Goal: Information Seeking & Learning: Learn about a topic

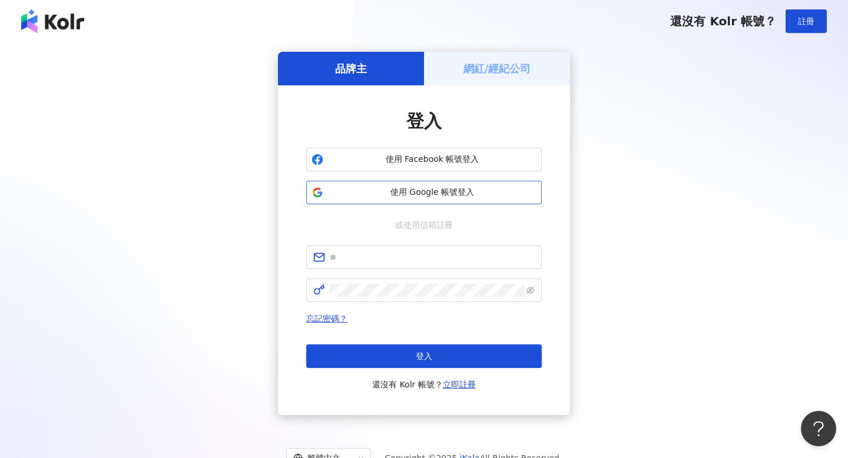
click at [464, 196] on span "使用 Google 帳號登入" at bounding box center [432, 193] width 209 height 12
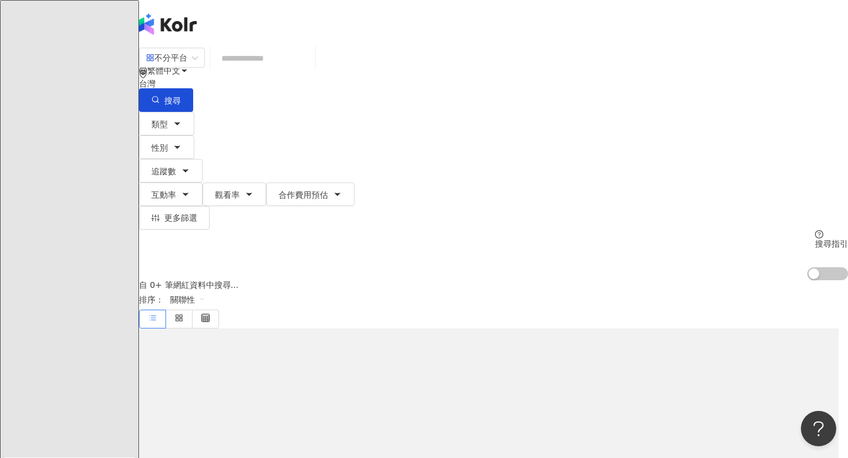
click at [270, 66] on input "search" at bounding box center [262, 58] width 95 height 22
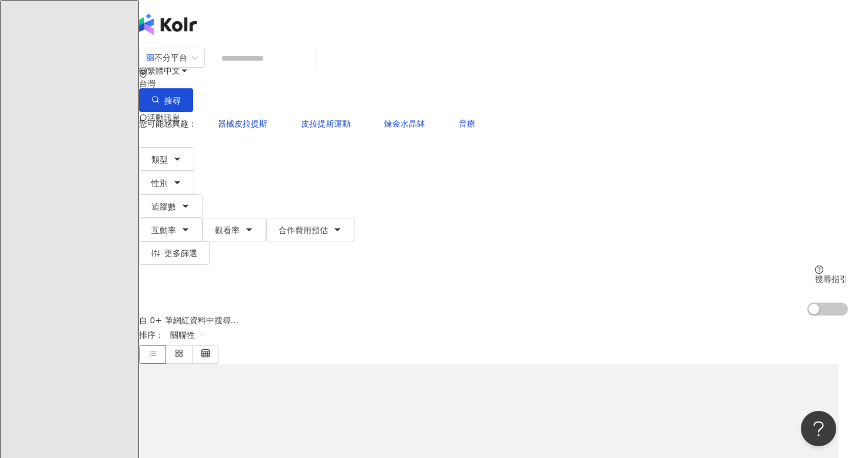
type input "*"
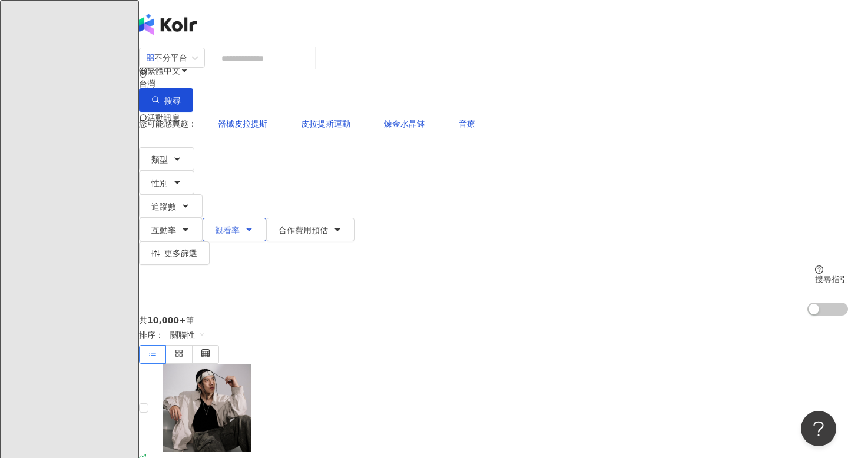
click at [266, 218] on button "觀看率" at bounding box center [235, 230] width 64 height 24
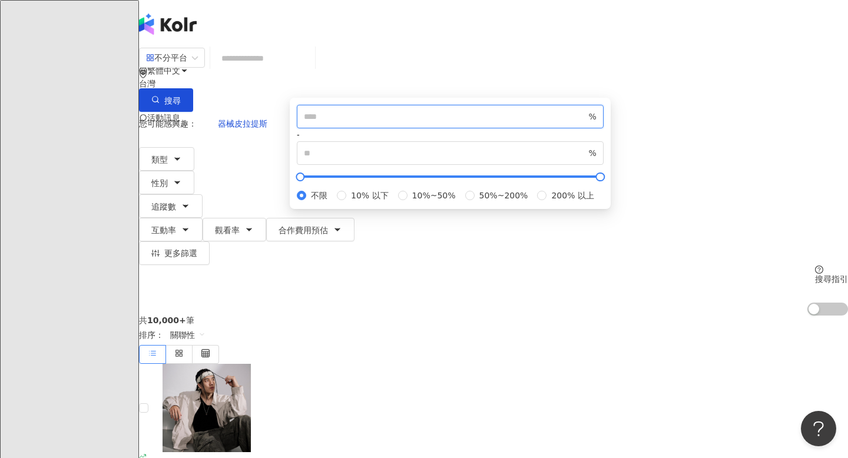
click at [497, 123] on input "number" at bounding box center [445, 116] width 283 height 13
click at [547, 202] on span "200% 以上" at bounding box center [573, 195] width 52 height 13
type input "***"
click at [590, 47] on div "不分平台 台灣 搜尋 您可能感興趣： 器械皮拉提斯 皮拉提斯運動 煉金水晶缽 音療 類型 性別 追蹤數 互動率 觀看率 合作費用預估 更多篩選 *** % -…" at bounding box center [493, 181] width 709 height 269
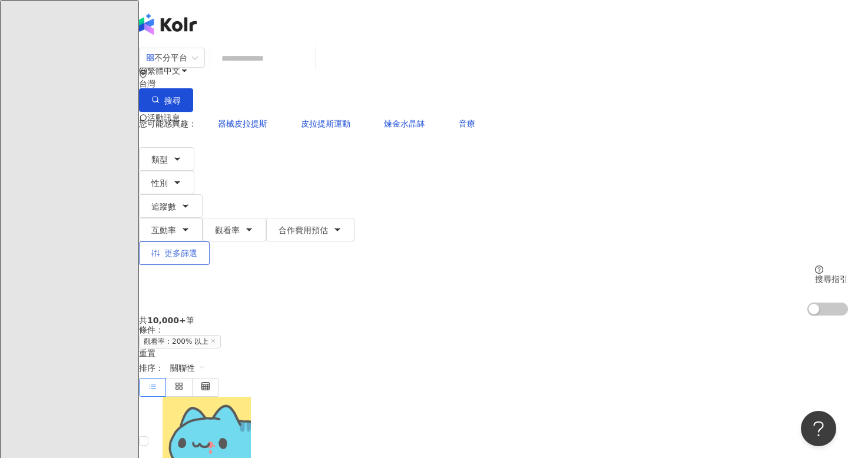
click at [197, 249] on span "更多篩選" at bounding box center [180, 253] width 33 height 9
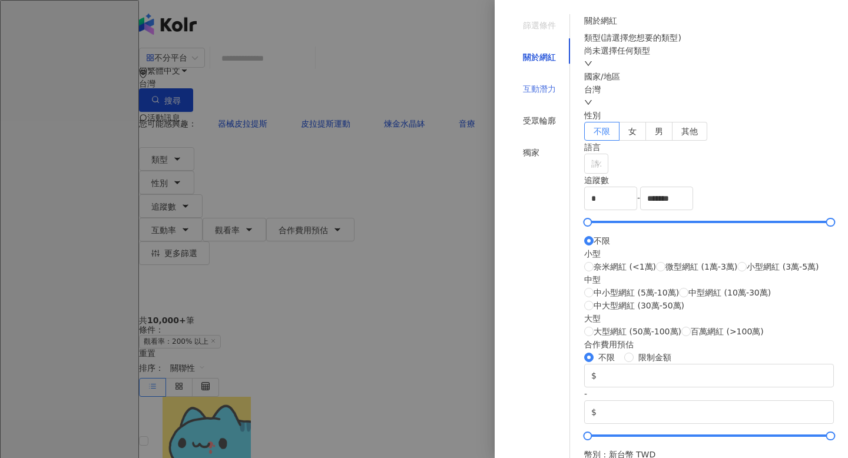
click at [560, 81] on div "互動潛力" at bounding box center [539, 89] width 61 height 22
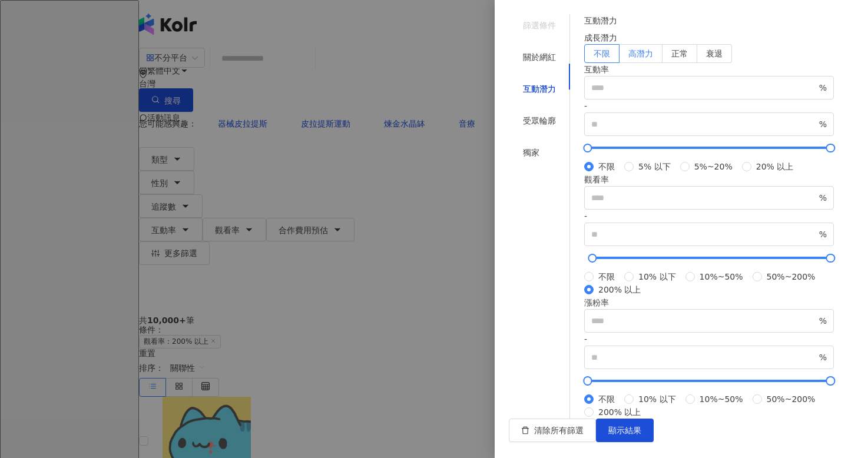
click at [653, 58] on span "高潛力" at bounding box center [641, 53] width 25 height 9
click at [654, 426] on button "顯示結果" at bounding box center [625, 431] width 58 height 24
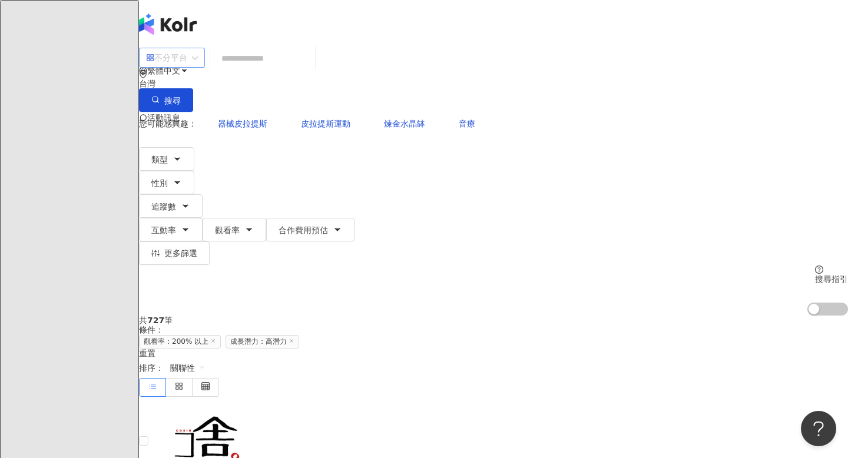
click at [198, 67] on span at bounding box center [172, 57] width 52 height 19
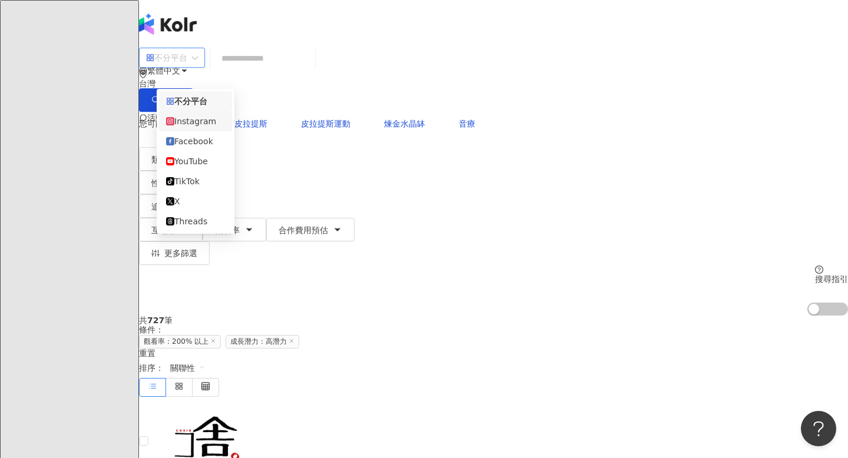
click at [202, 119] on div "Instagram" at bounding box center [195, 121] width 59 height 13
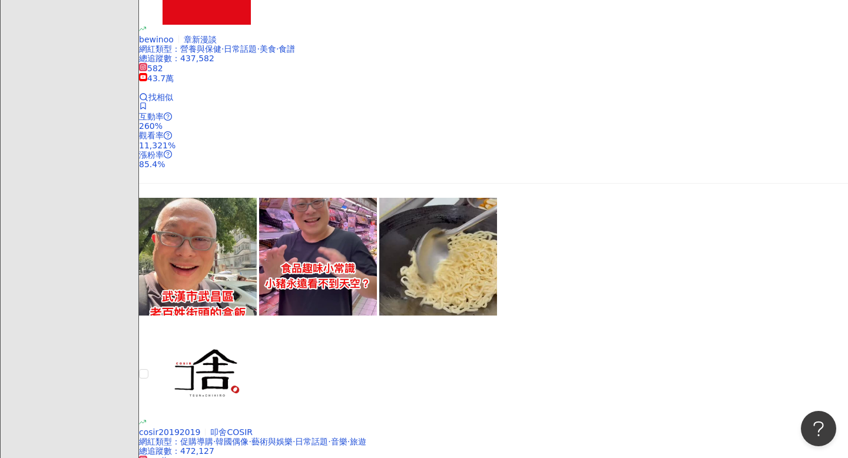
scroll to position [1254, 0]
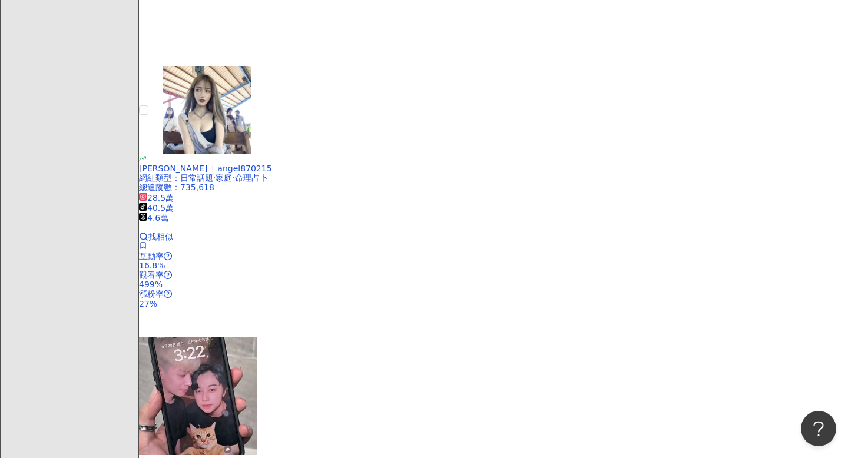
scroll to position [1911, 0]
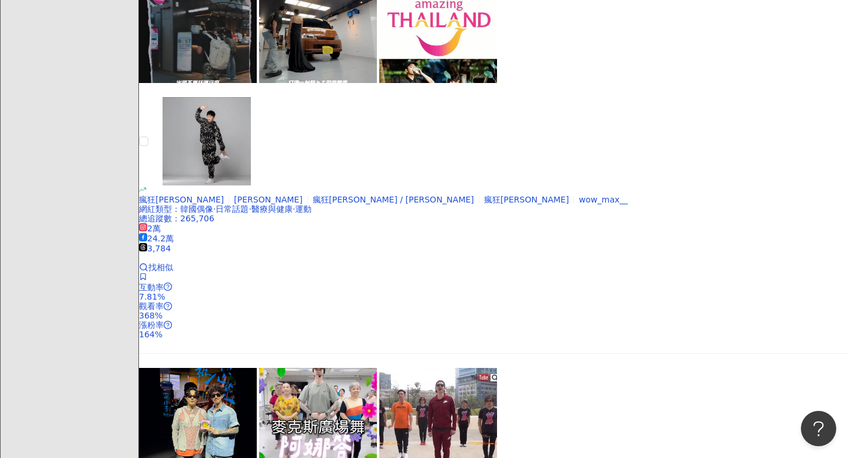
scroll to position [1631, 0]
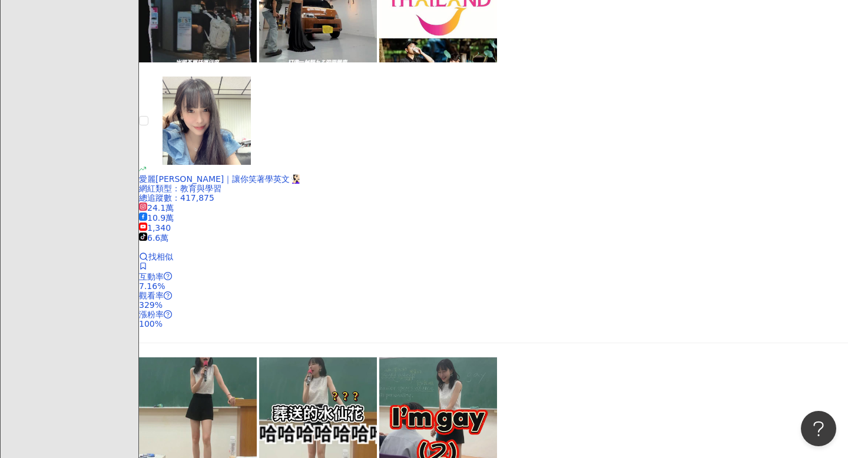
scroll to position [1967, 0]
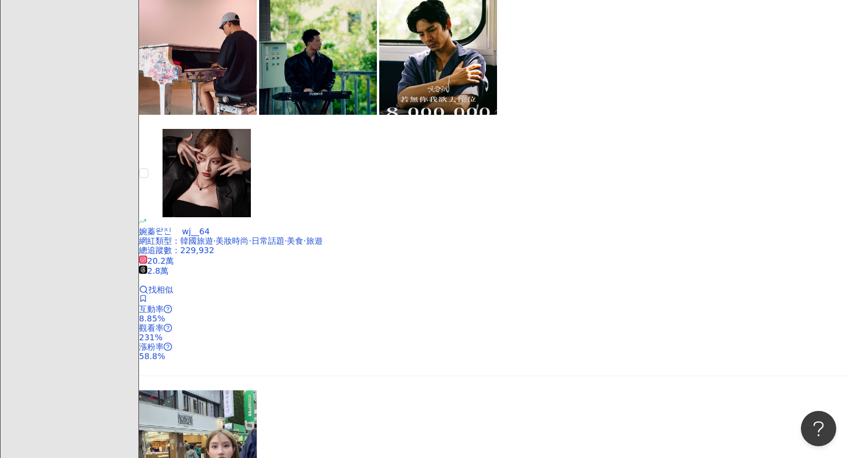
scroll to position [1849, 0]
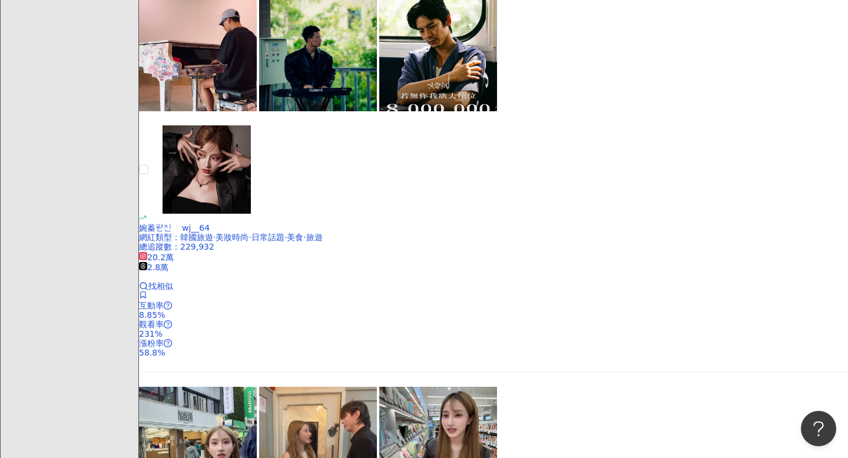
scroll to position [1868, 0]
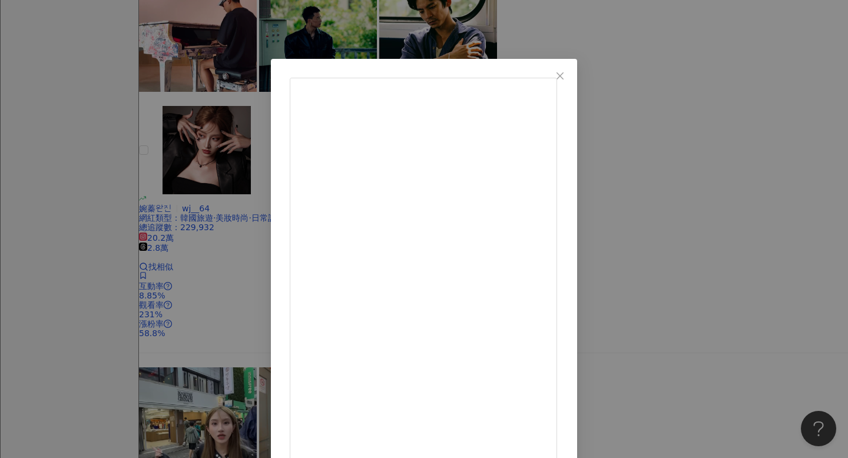
click at [746, 338] on div "ᎬᏙᎪ. 2025/9/21 大家敲碗的上車舞 我們來接你嘍～ 寶寶們準備好上車了嗎！ #抖音 #上車舞 #大長腿 #哇噻哇噻 7.3萬 1,078 195.…" at bounding box center [424, 229] width 848 height 458
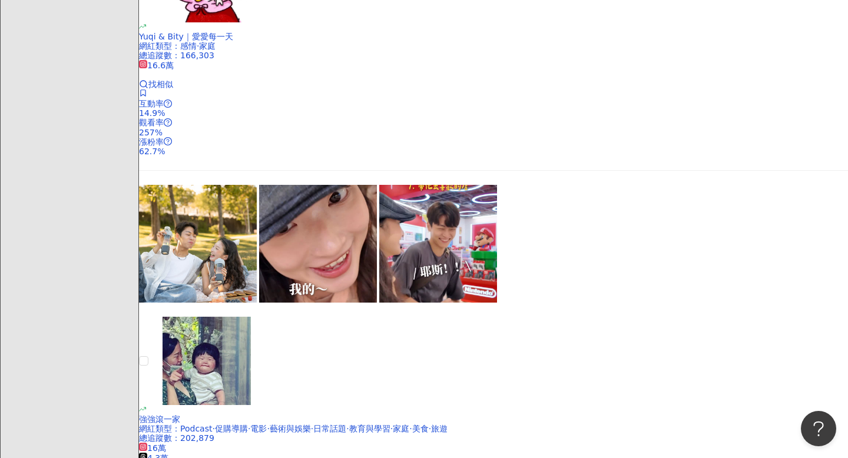
scroll to position [426, 0]
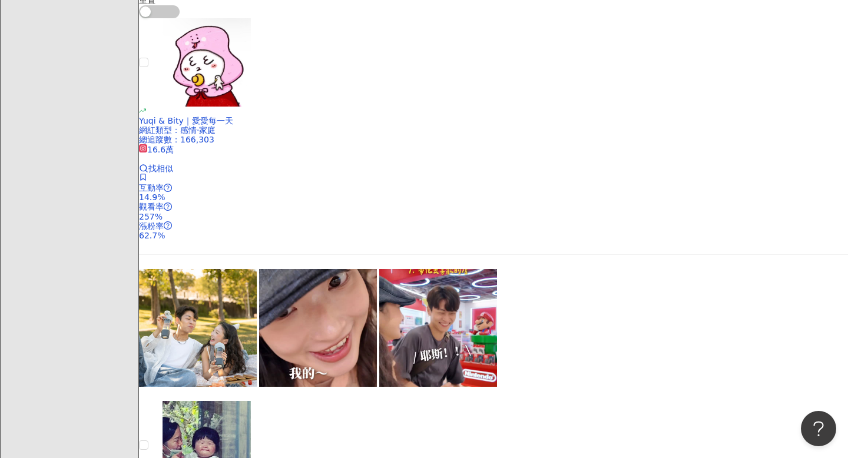
scroll to position [62, 0]
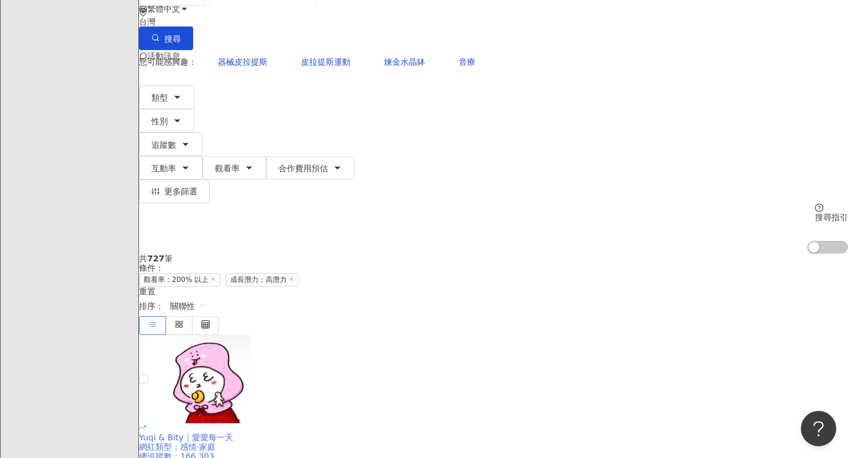
click at [477, 424] on div "Yuqi & Bity｜愛愛每一天 網紅類型 ： 感情 · 家庭 總追蹤數 ： 166,303 16.6萬 找相似" at bounding box center [493, 457] width 709 height 67
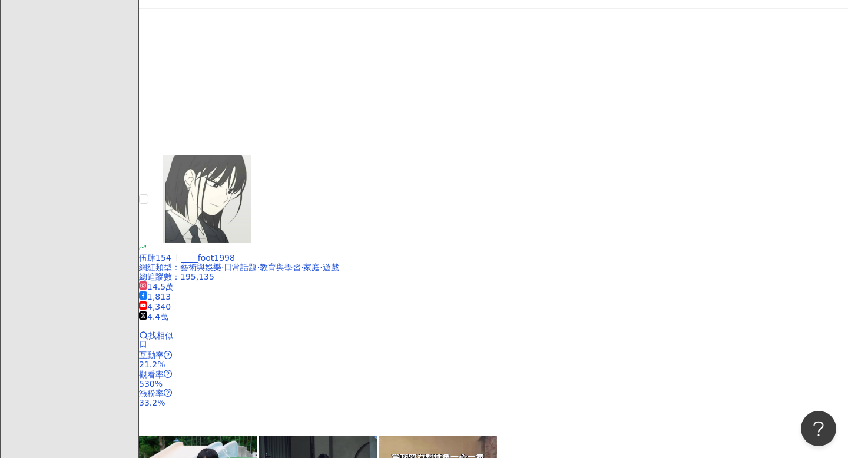
scroll to position [1973, 0]
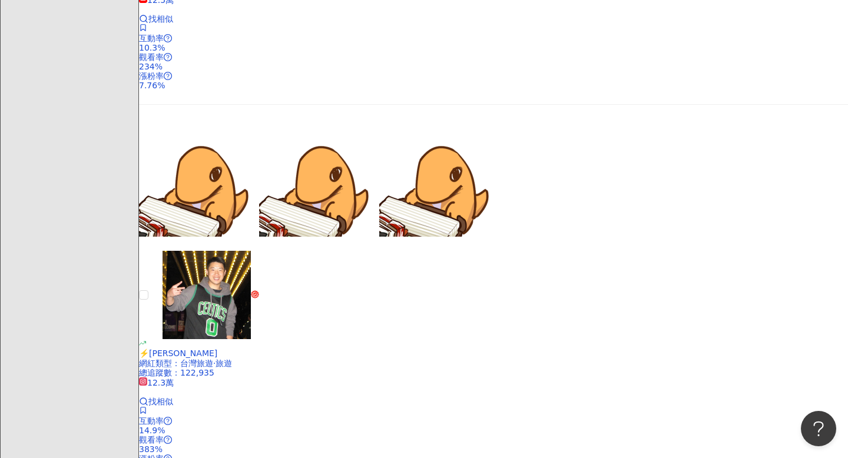
scroll to position [919, 0]
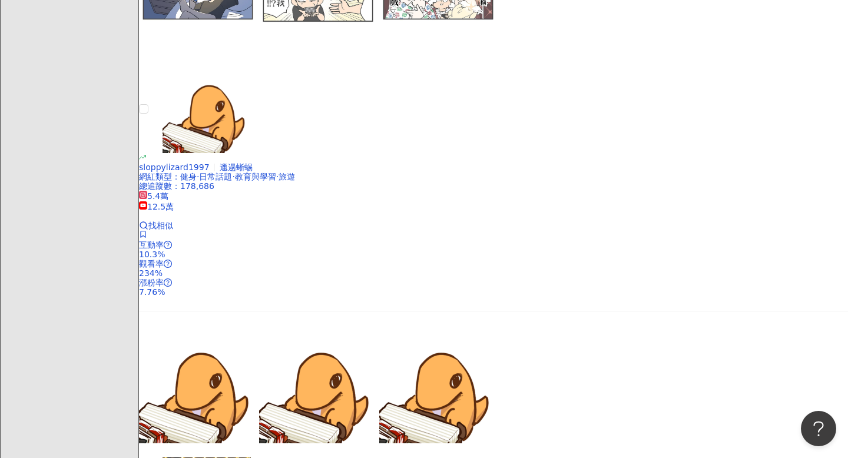
scroll to position [705, 0]
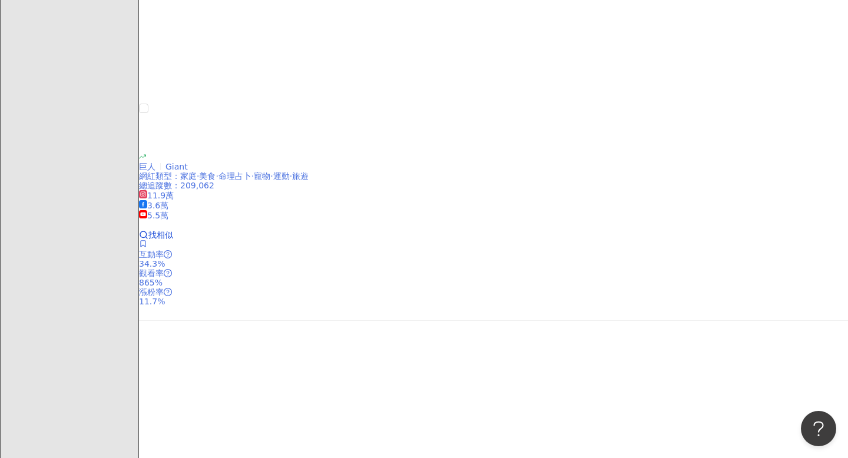
scroll to position [1900, 0]
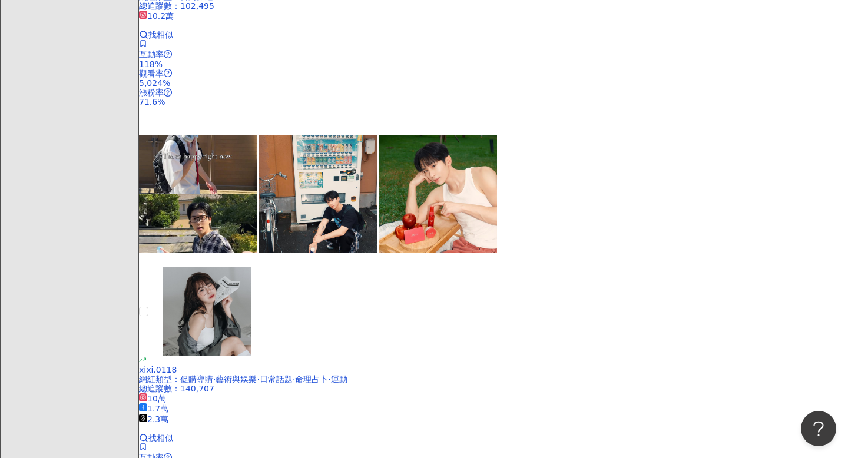
scroll to position [1967, 0]
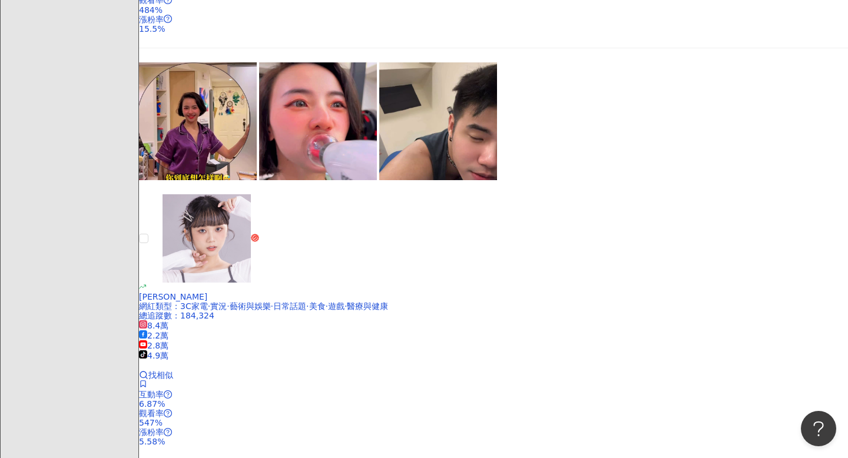
scroll to position [1737, 0]
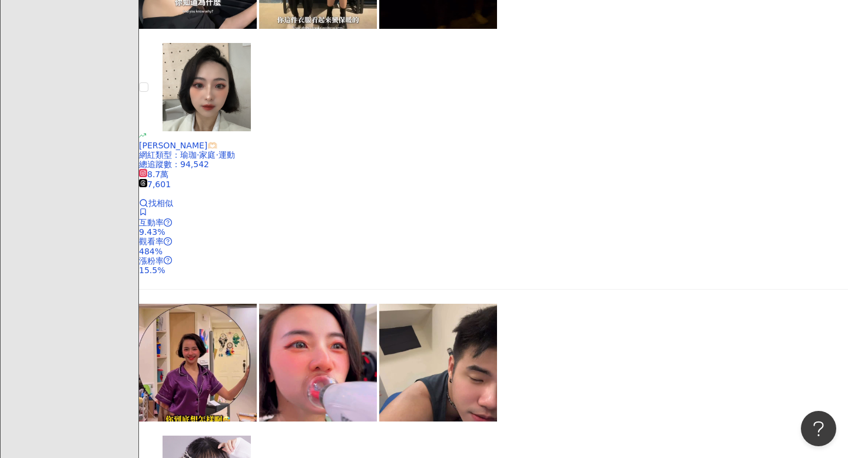
scroll to position [1482, 0]
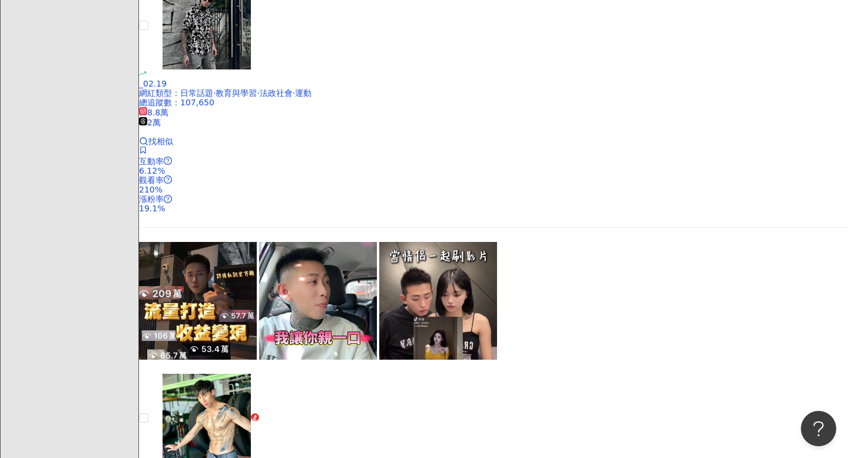
scroll to position [811, 0]
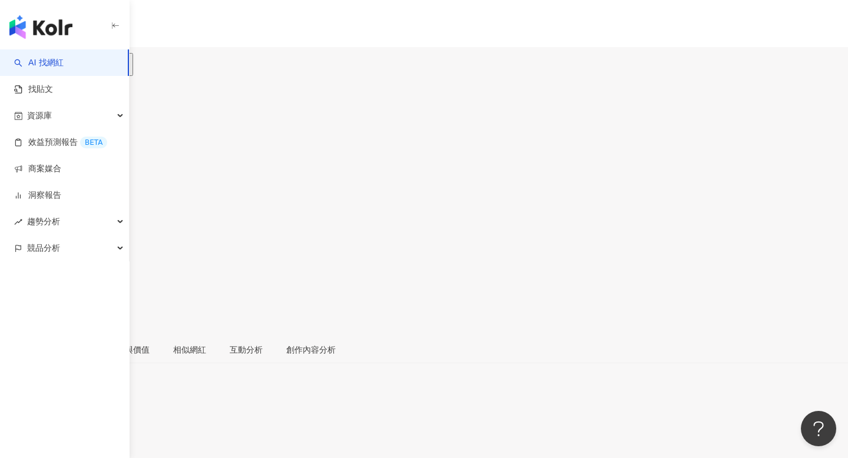
click at [24, 313] on button "button" at bounding box center [12, 325] width 24 height 24
click at [18, 319] on icon "button" at bounding box center [12, 324] width 11 height 11
click at [24, 313] on button "button" at bounding box center [12, 325] width 24 height 24
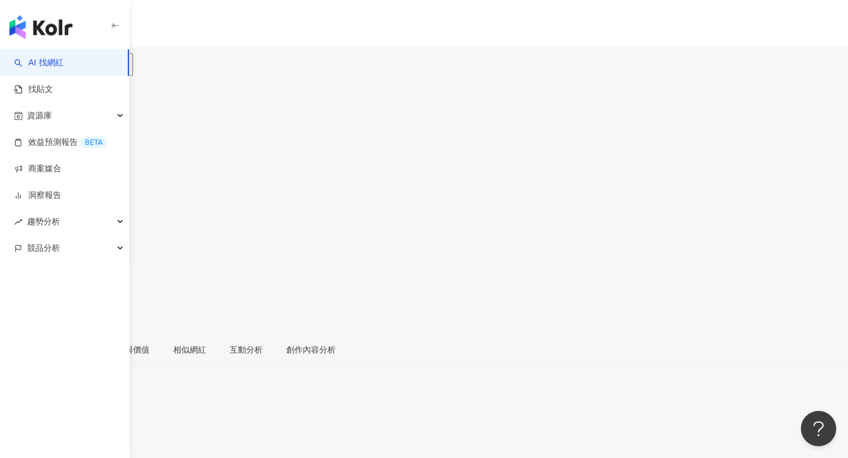
click at [31, 65] on div "47.1萬" at bounding box center [18, 69] width 27 height 9
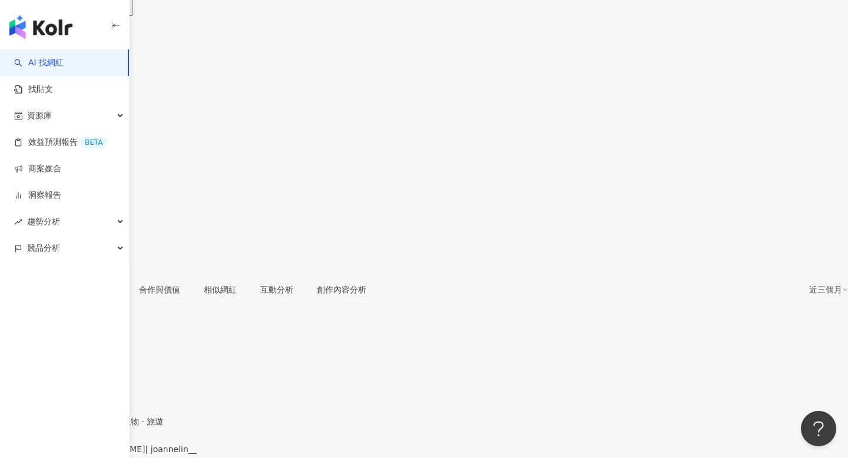
click at [104, 455] on div "https://www.instagram.com/joannelin__/" at bounding box center [58, 459] width 92 height 9
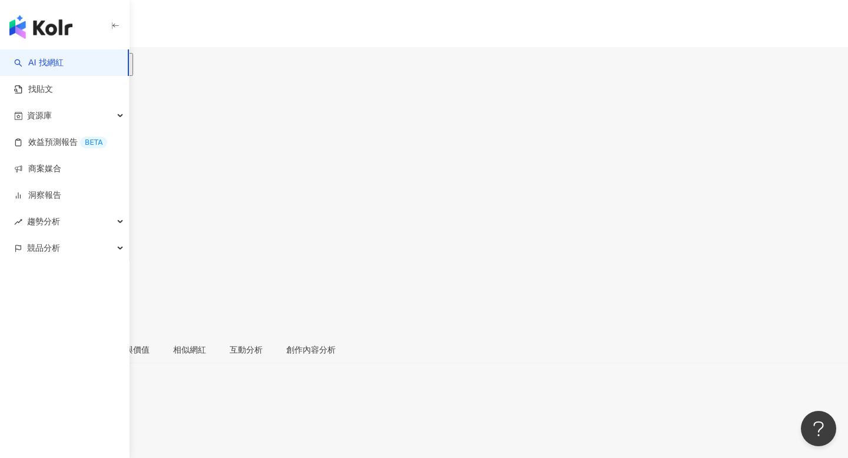
click at [92, 64] on input "search" at bounding box center [46, 73] width 92 height 19
type input "*"
type input "**"
click at [250, 60] on div "大家好，我是易大師" at bounding box center [141, 66] width 217 height 13
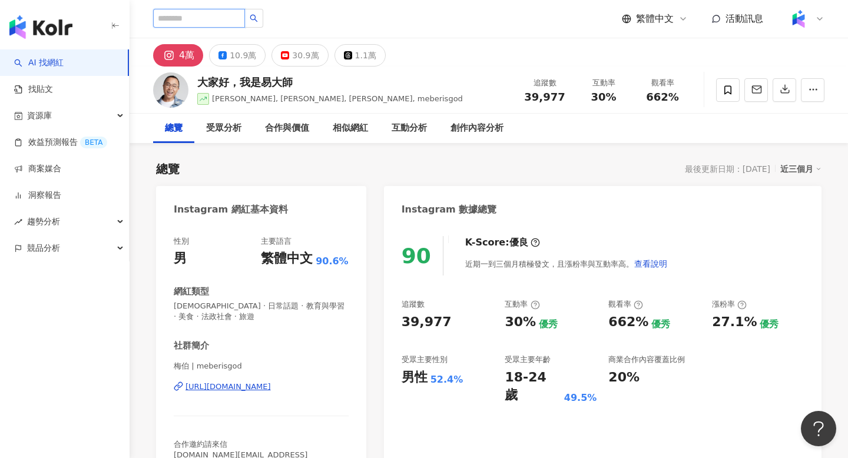
click at [242, 19] on input "search" at bounding box center [199, 18] width 92 height 19
type input "*"
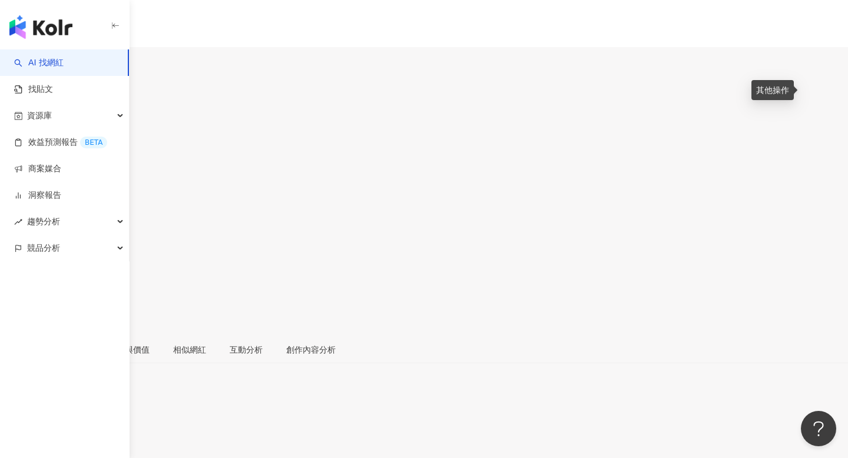
click at [24, 313] on button "button" at bounding box center [12, 325] width 24 height 24
click at [662, 336] on div "總覽 受眾分析 合作與價值 相似網紅 互動分析 創作內容分析" at bounding box center [424, 349] width 848 height 27
click at [31, 65] on div "15.4萬" at bounding box center [18, 69] width 27 height 9
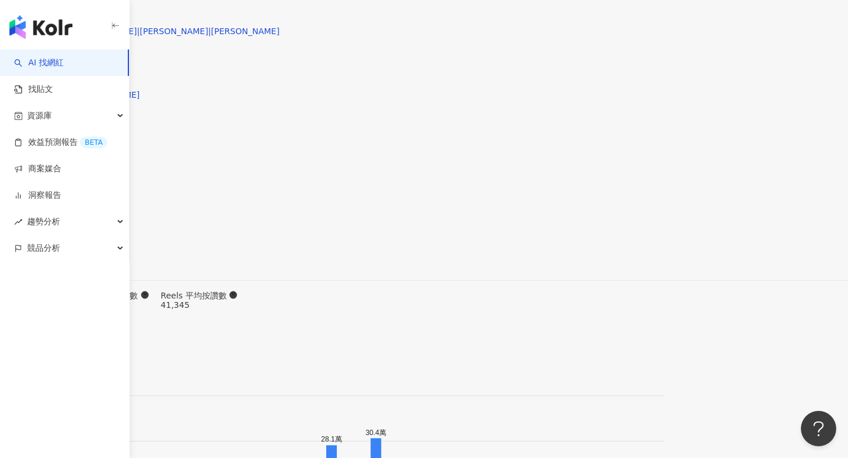
scroll to position [3517, 0]
type input "*"
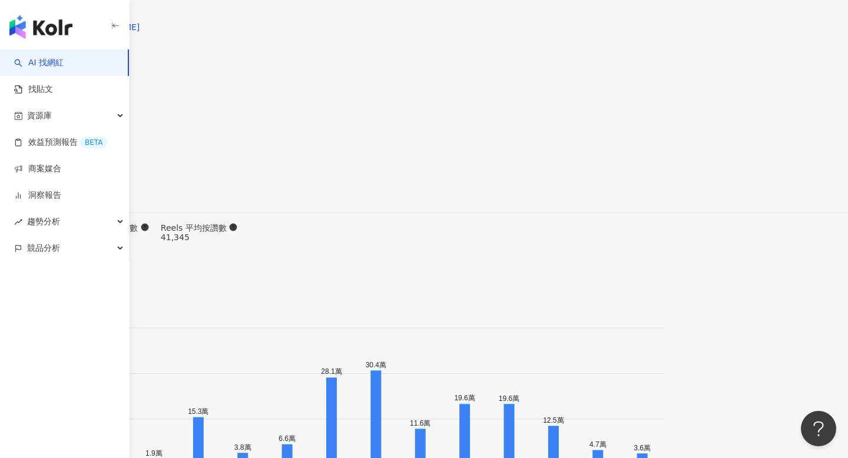
scroll to position [3551, 0]
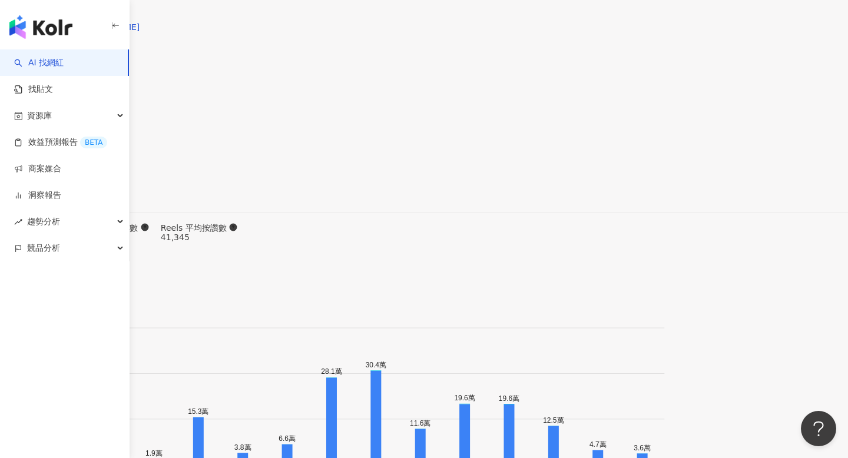
type input "*"
type input "*********"
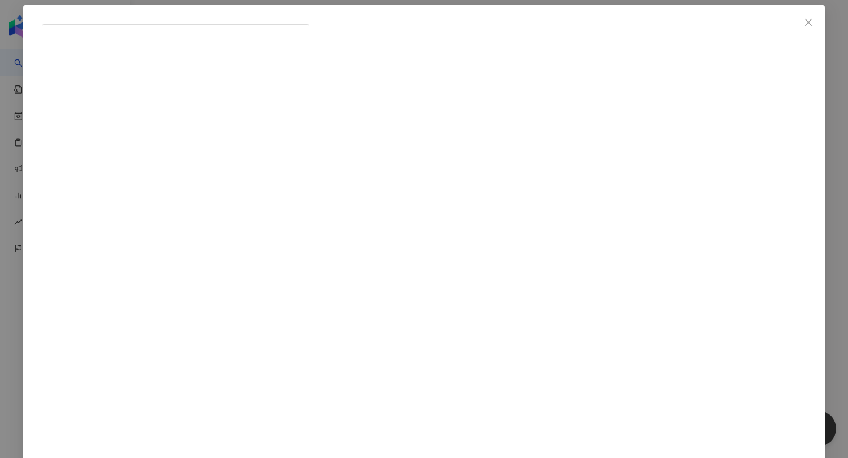
scroll to position [52, 0]
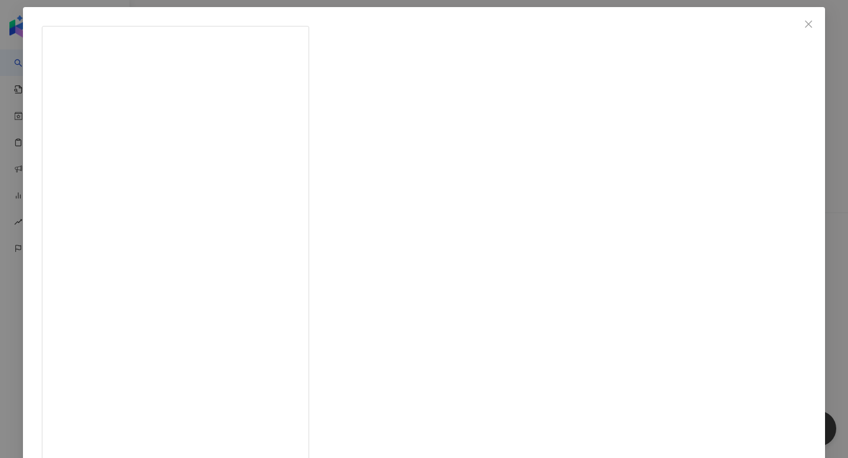
click at [788, 176] on div "cheng 2025/9/4 9,998 54 35.6萬 查看原始貼文" at bounding box center [424, 229] width 848 height 458
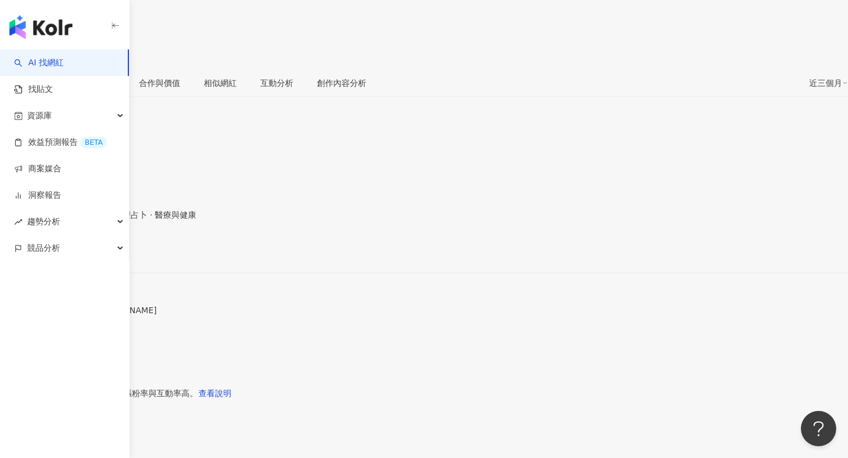
scroll to position [297, 0]
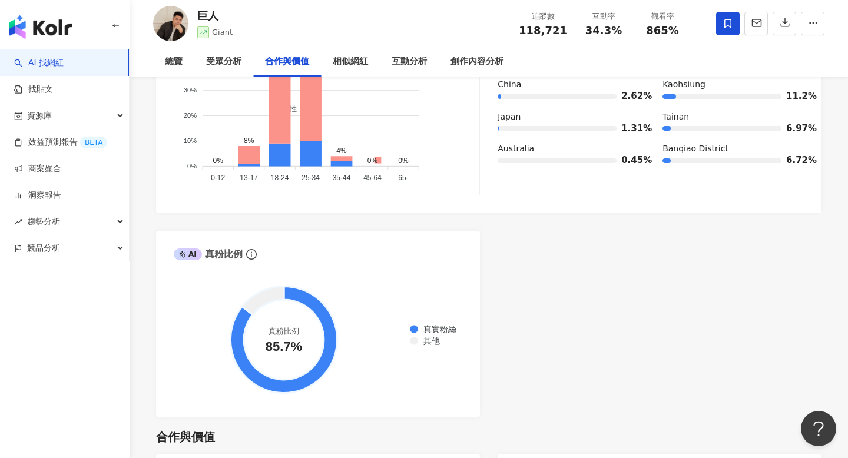
scroll to position [1867, 0]
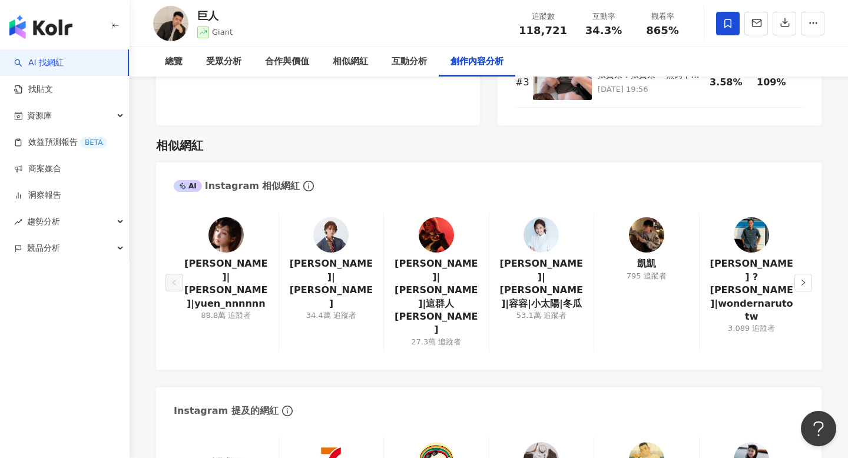
type input "*"
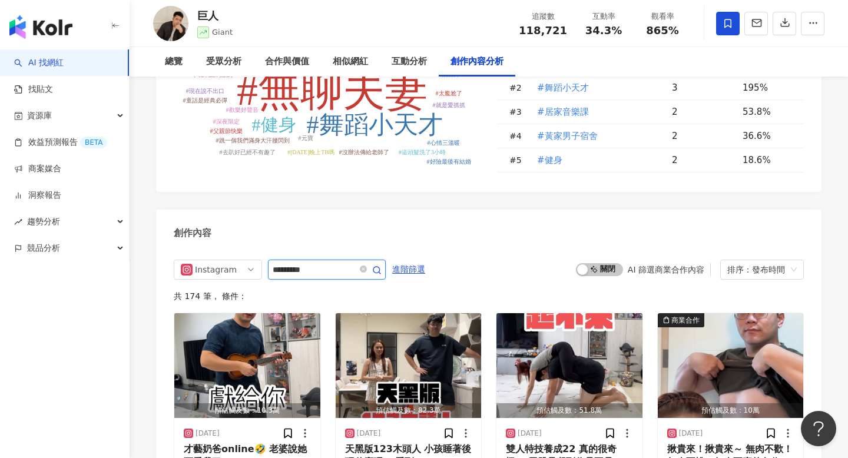
type input "*********"
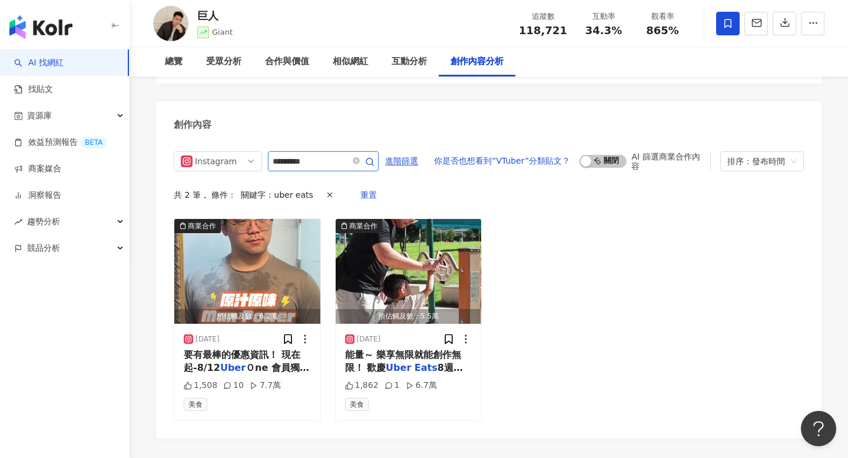
scroll to position [3648, 0]
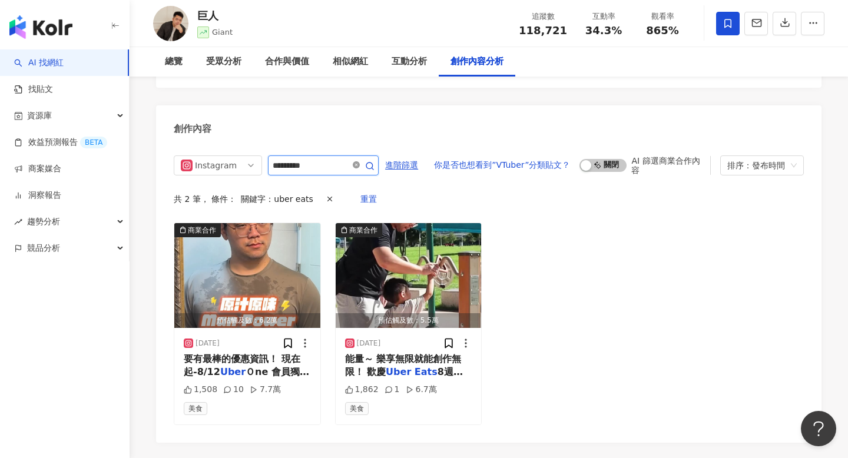
click at [360, 161] on icon "close-circle" at bounding box center [356, 164] width 7 height 7
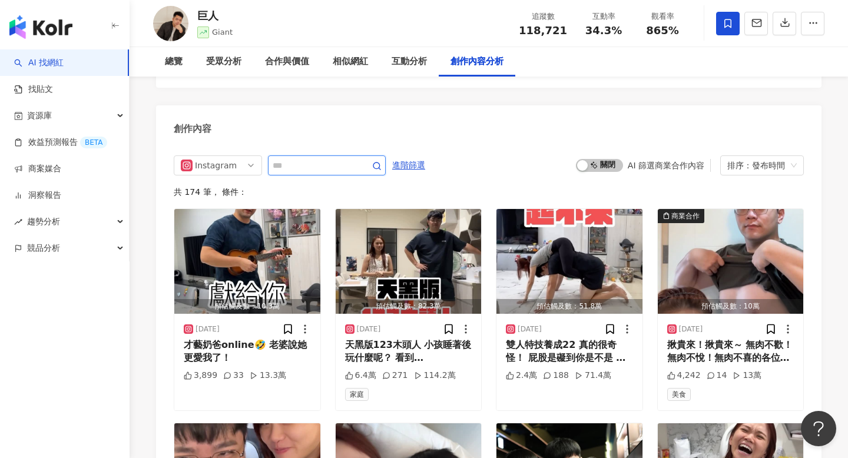
scroll to position [3628, 0]
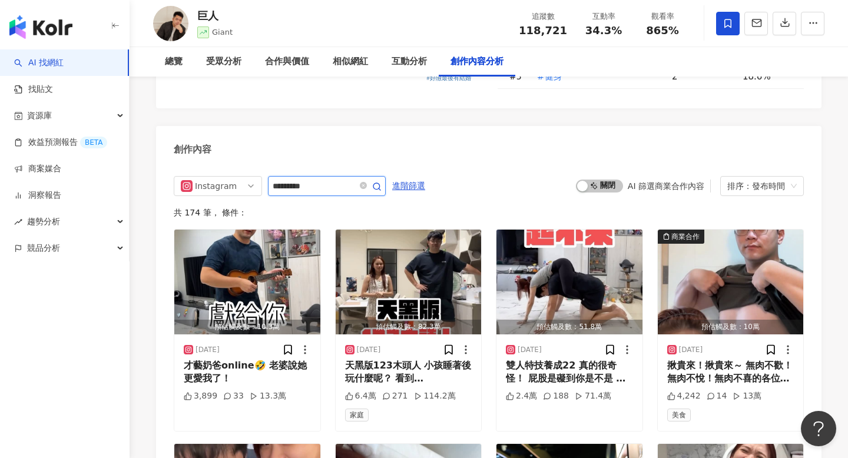
type input "*********"
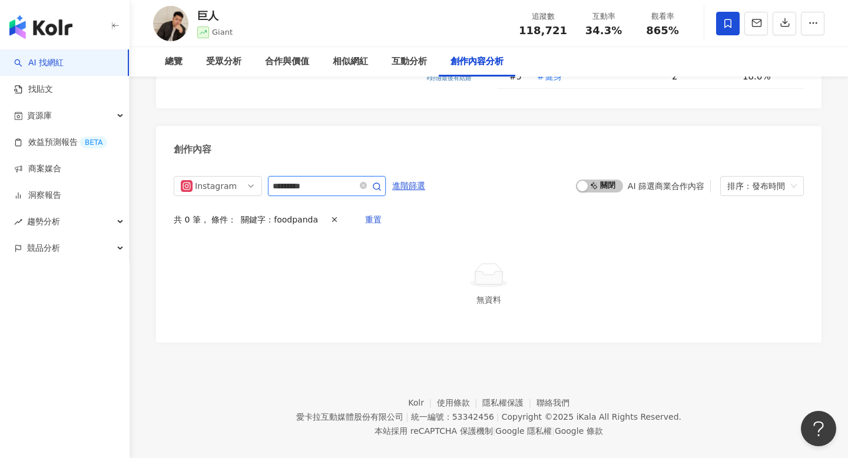
scroll to position [3590, 0]
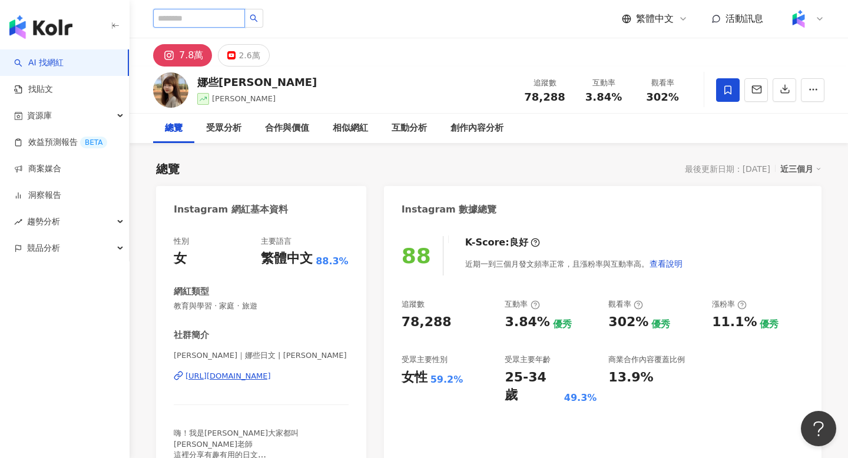
click at [210, 21] on input "search" at bounding box center [199, 18] width 92 height 19
type input "*"
click at [195, 13] on input "*" at bounding box center [199, 18] width 92 height 19
click at [199, 17] on input "*" at bounding box center [199, 18] width 92 height 19
type input "*"
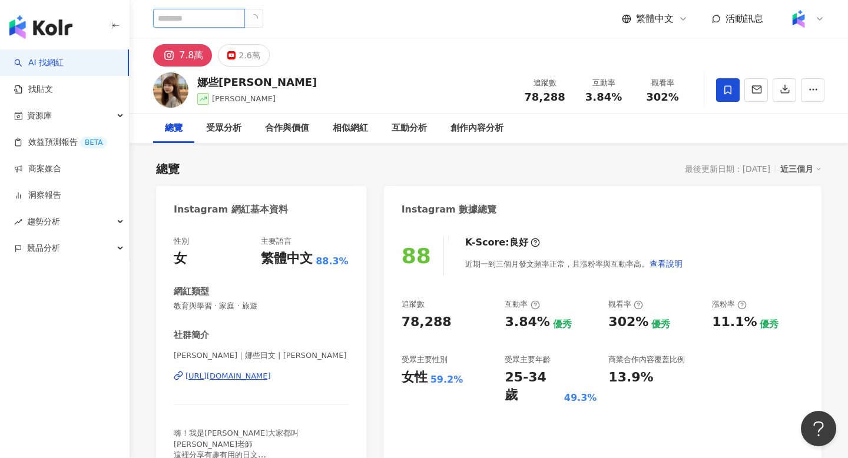
type input "*"
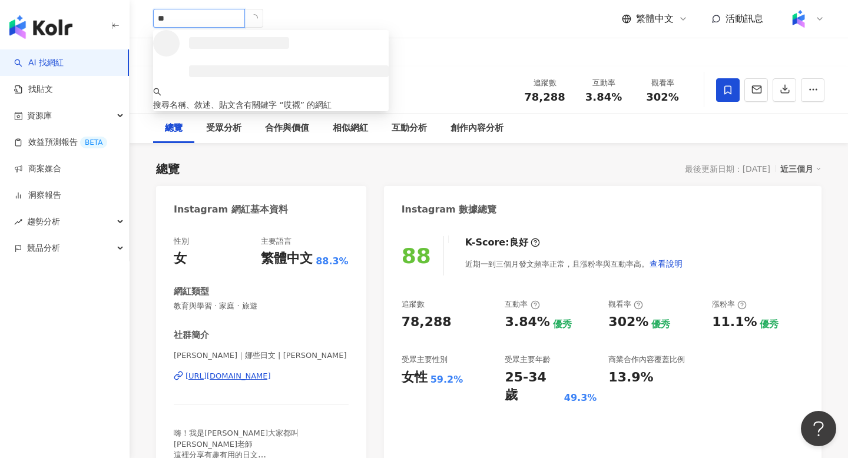
type input "*"
type input "**"
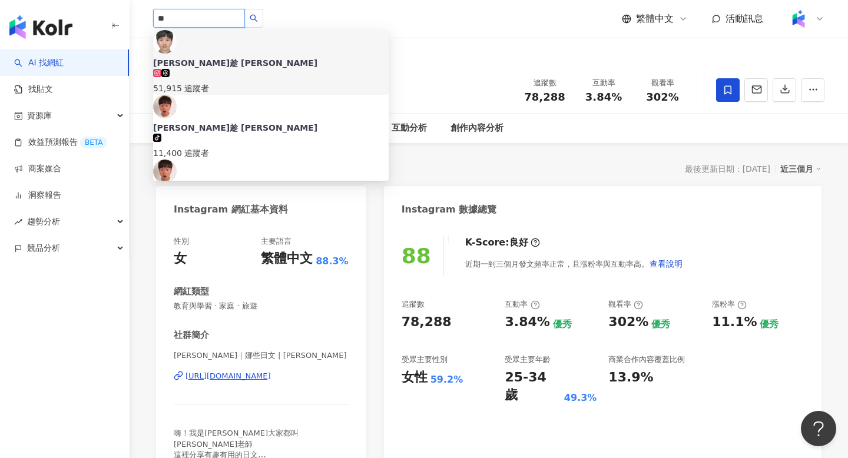
click at [258, 82] on div "51,915 追蹤者" at bounding box center [271, 88] width 236 height 13
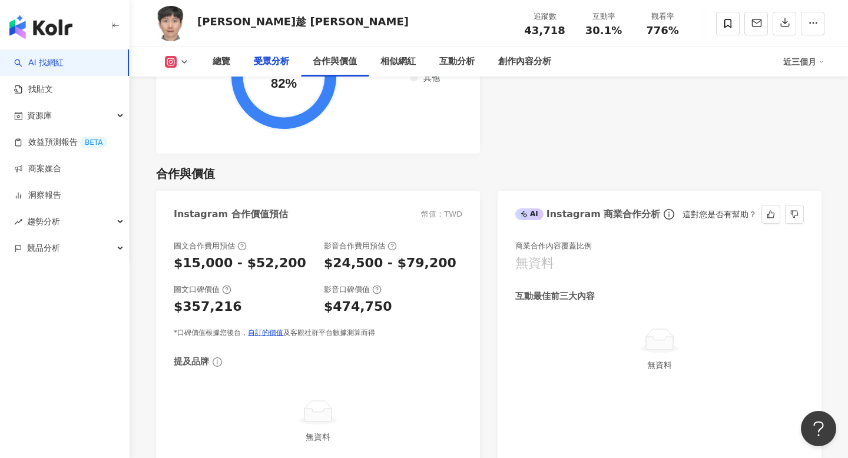
scroll to position [1354, 0]
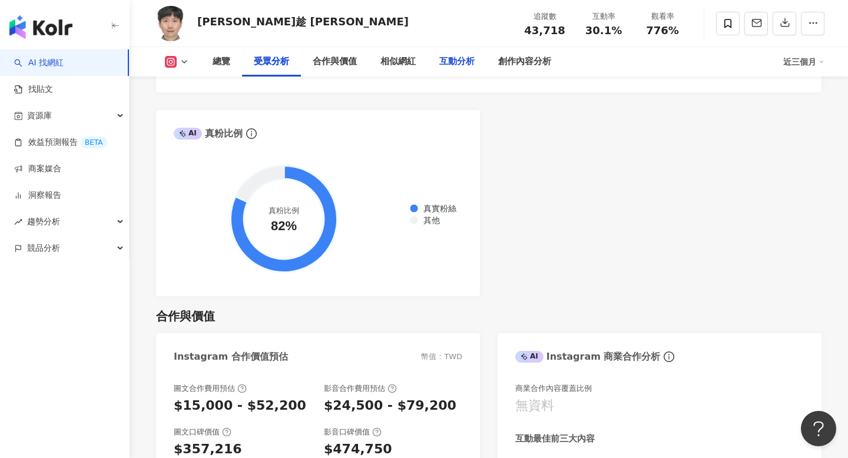
click at [464, 68] on div "互動分析" at bounding box center [457, 62] width 35 height 14
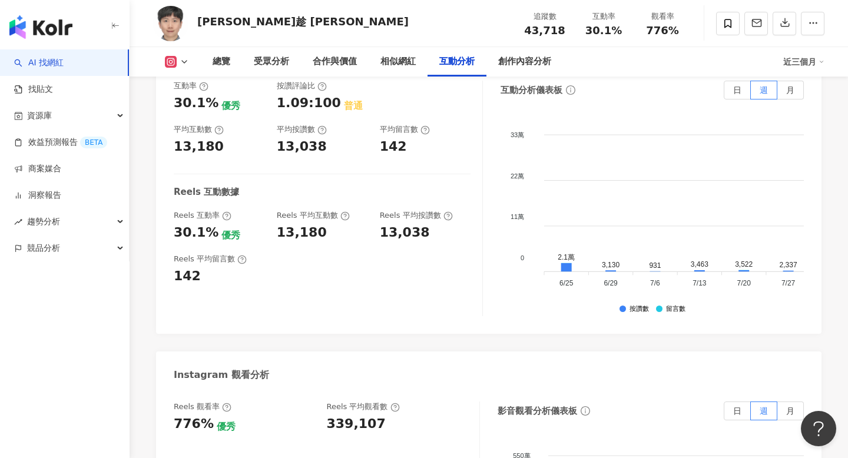
scroll to position [2492, 0]
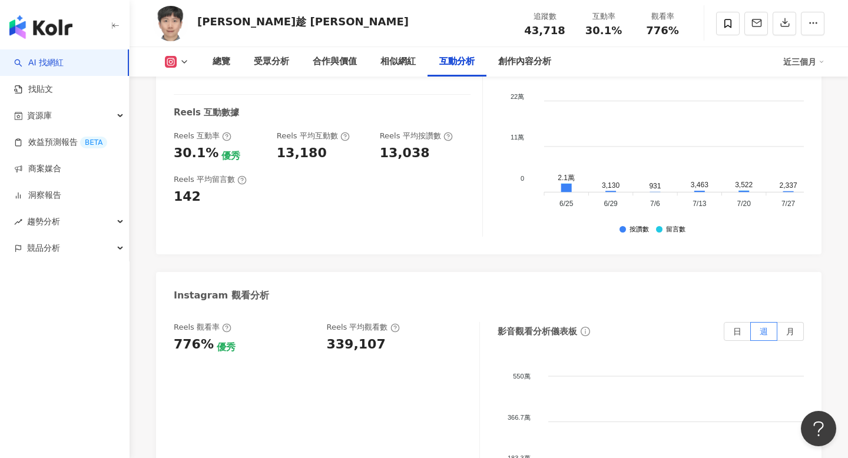
drag, startPoint x: 331, startPoint y: 295, endPoint x: 375, endPoint y: 295, distance: 44.8
click at [377, 336] on div "339,107" at bounding box center [397, 345] width 141 height 18
drag, startPoint x: 378, startPoint y: 296, endPoint x: 325, endPoint y: 294, distance: 53.1
click at [325, 322] on div "Reels 觀看率 776% 優秀 [PERSON_NAME] 平均觀看數 339,107" at bounding box center [321, 338] width 294 height 32
copy div "339,107"
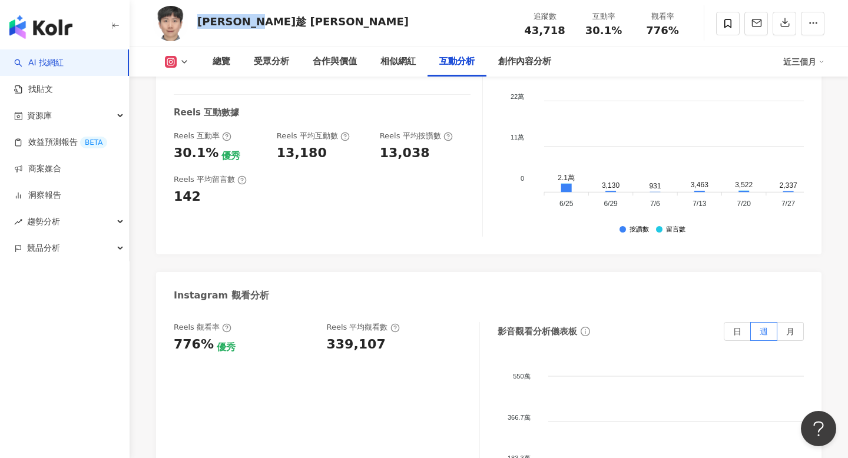
click at [295, 23] on div "[PERSON_NAME]趁 [PERSON_NAME] 追蹤數 43,718 互動率 30.1% 觀看率 776%" at bounding box center [489, 23] width 719 height 47
copy div "[PERSON_NAME]趁 [PERSON_NAME]"
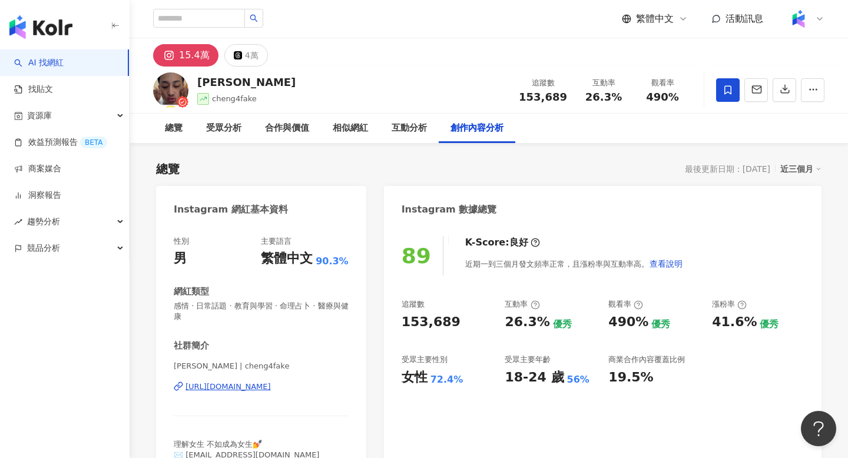
click at [417, 120] on div "互動分析" at bounding box center [409, 128] width 59 height 29
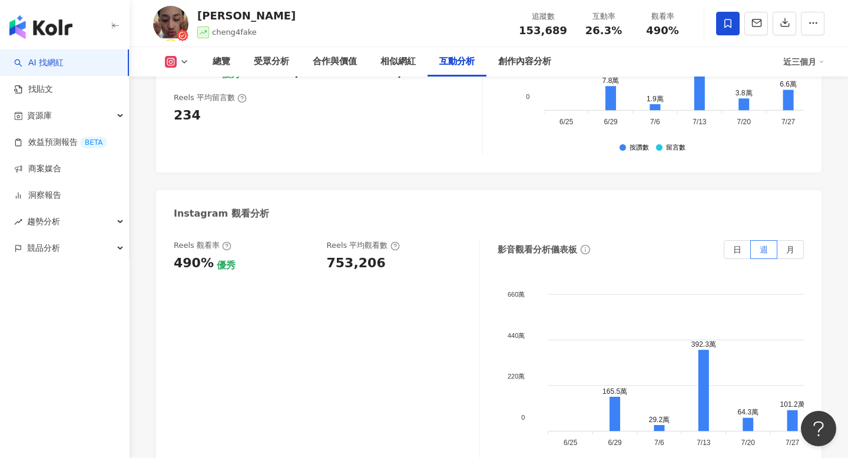
scroll to position [2611, 0]
drag, startPoint x: 326, startPoint y: 193, endPoint x: 389, endPoint y: 195, distance: 63.1
click at [389, 255] on div "753,206" at bounding box center [397, 264] width 141 height 18
copy div "753,206"
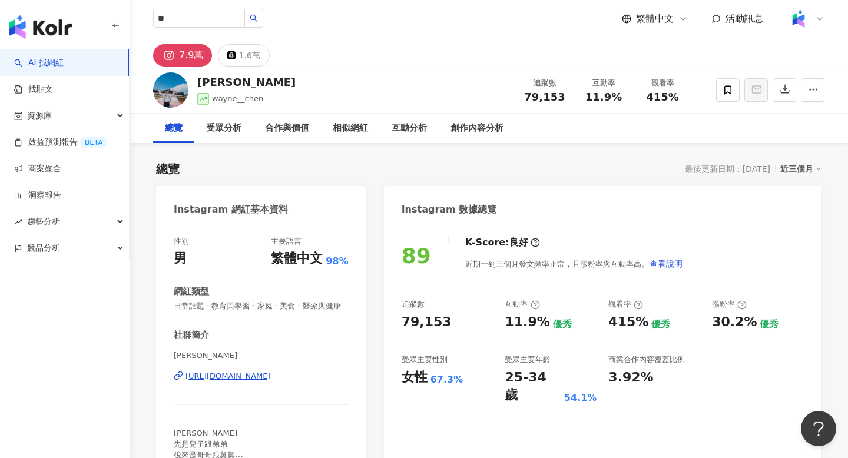
type input "**"
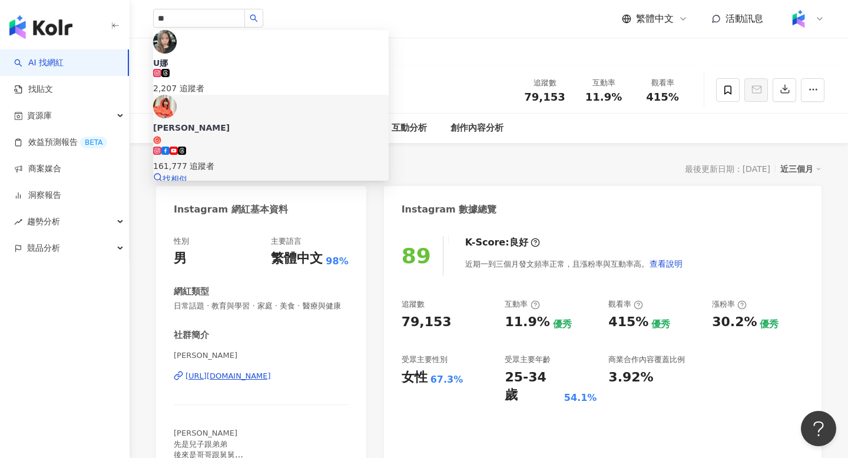
click at [160, 137] on circle at bounding box center [157, 140] width 6 height 6
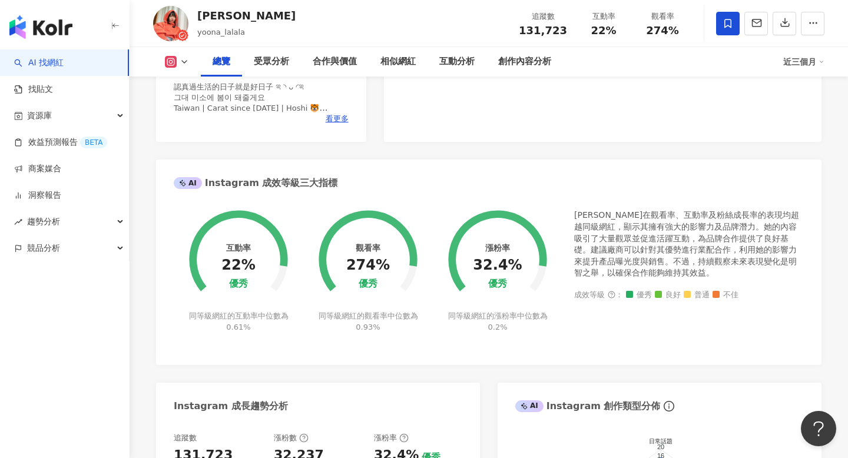
scroll to position [337, 0]
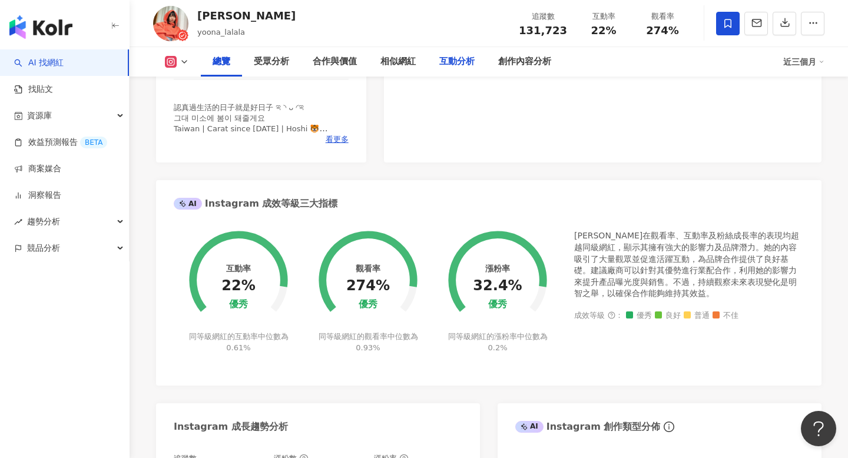
click at [451, 58] on div "互動分析" at bounding box center [457, 62] width 35 height 14
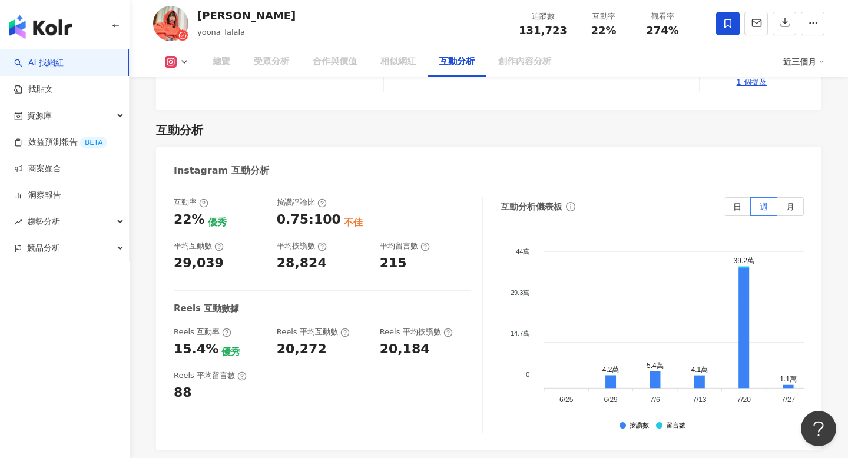
drag, startPoint x: 326, startPoint y: 220, endPoint x: 387, endPoint y: 219, distance: 60.1
